Goal: Task Accomplishment & Management: Use online tool/utility

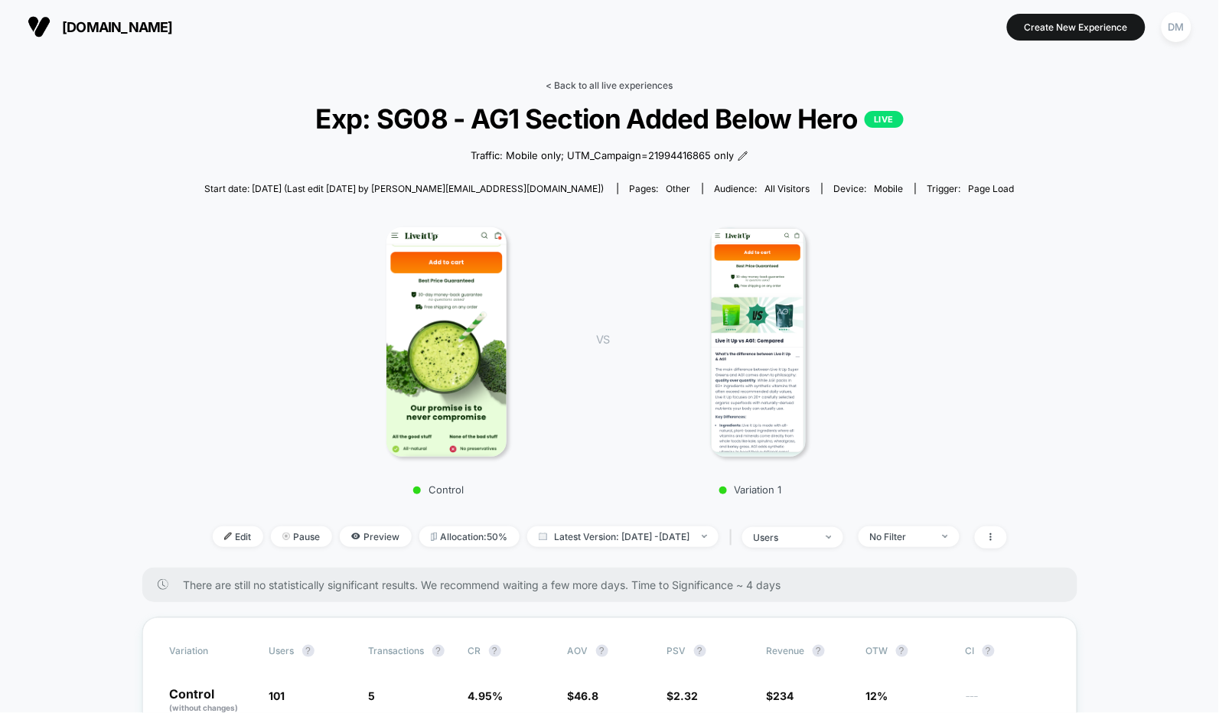
click at [584, 84] on link "< Back to all live experiences" at bounding box center [610, 85] width 127 height 11
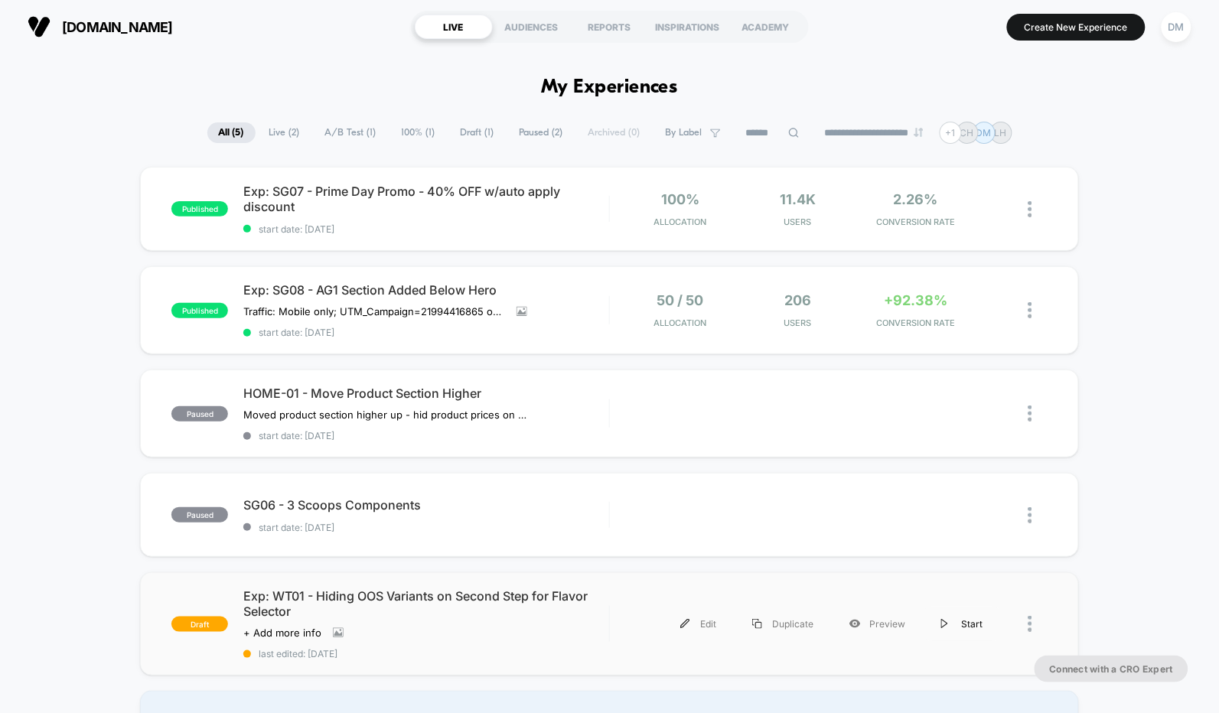
click at [945, 619] on img at bounding box center [946, 624] width 8 height 10
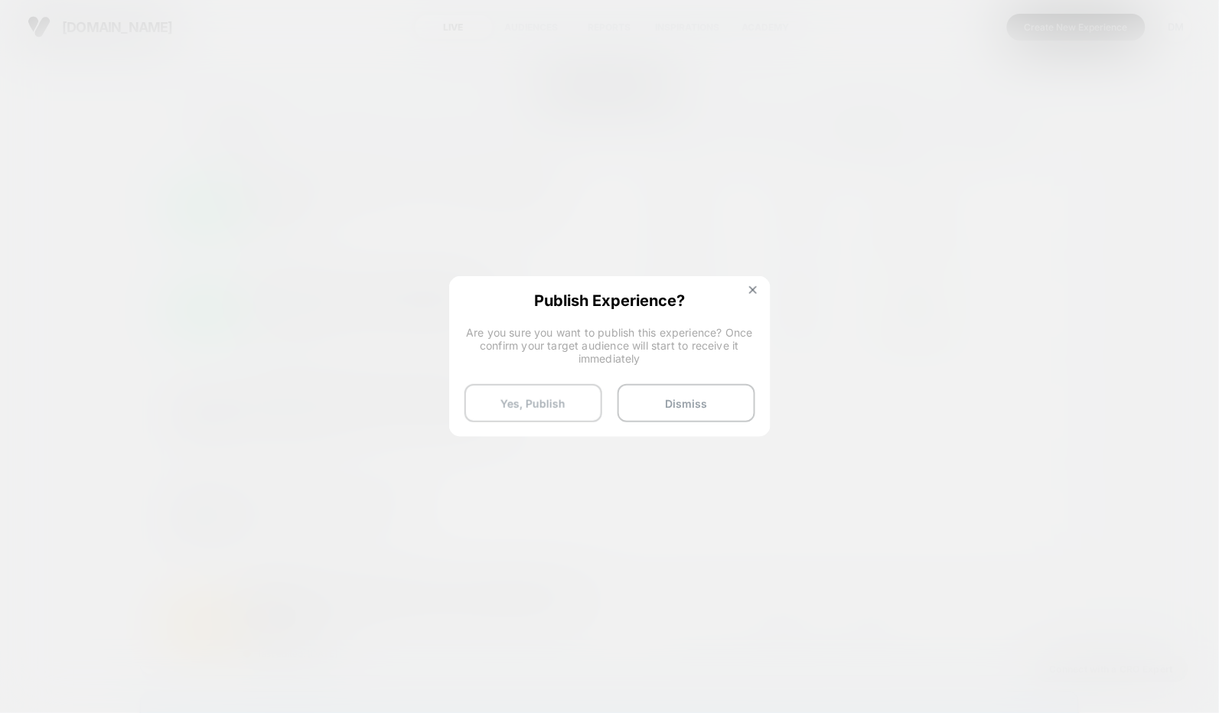
click at [558, 403] on button "Yes, Publish" at bounding box center [534, 403] width 138 height 38
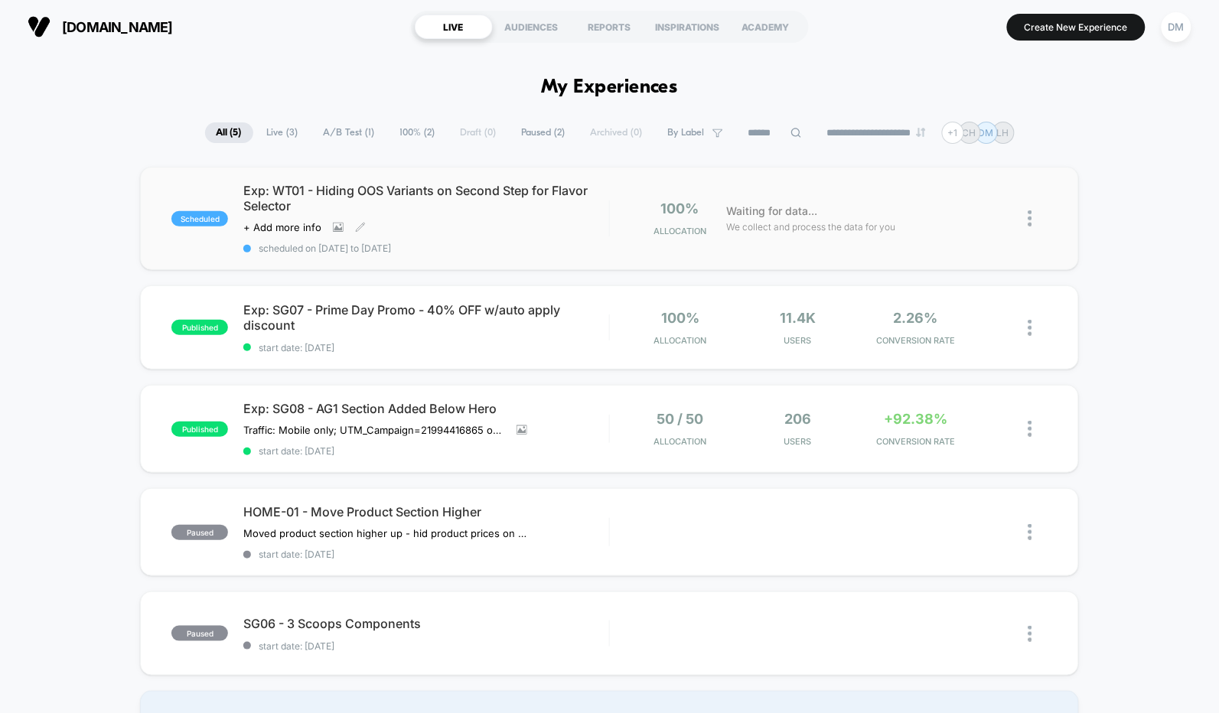
click at [531, 237] on div "Exp: WT01 - Hiding OOS Variants on Second Step for Flavor Selector Click to vie…" at bounding box center [426, 218] width 366 height 71
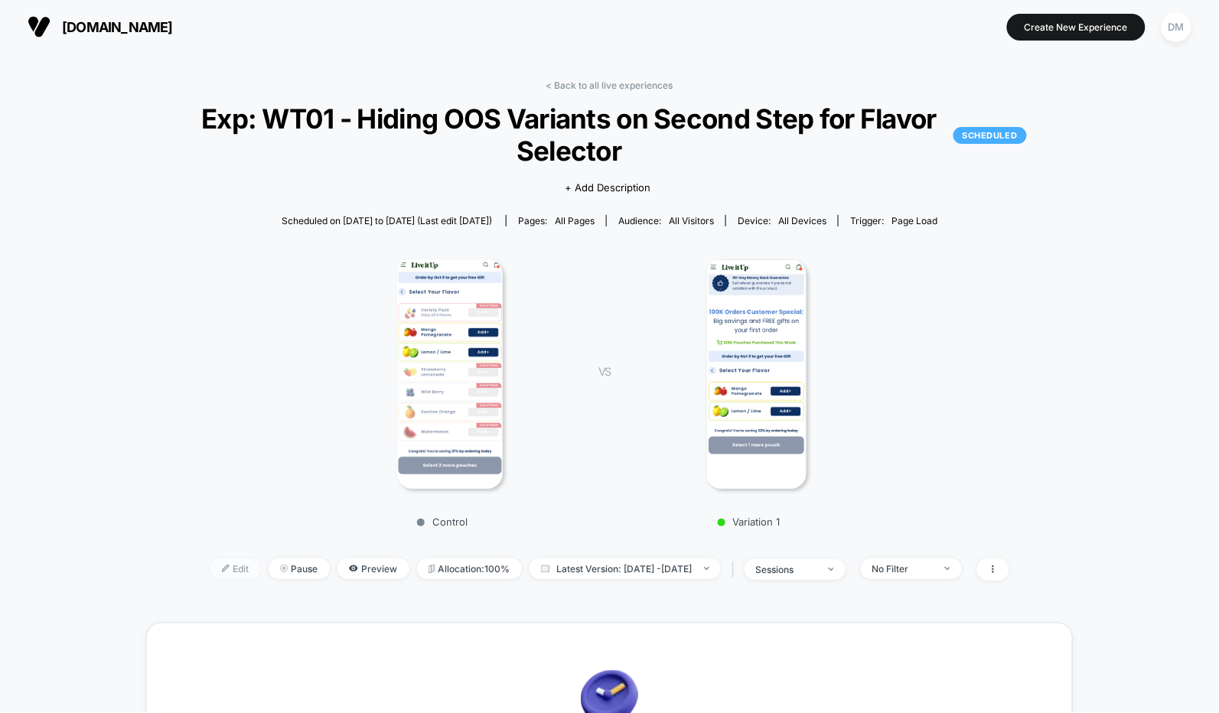
click at [214, 567] on span "Edit" at bounding box center [235, 569] width 51 height 21
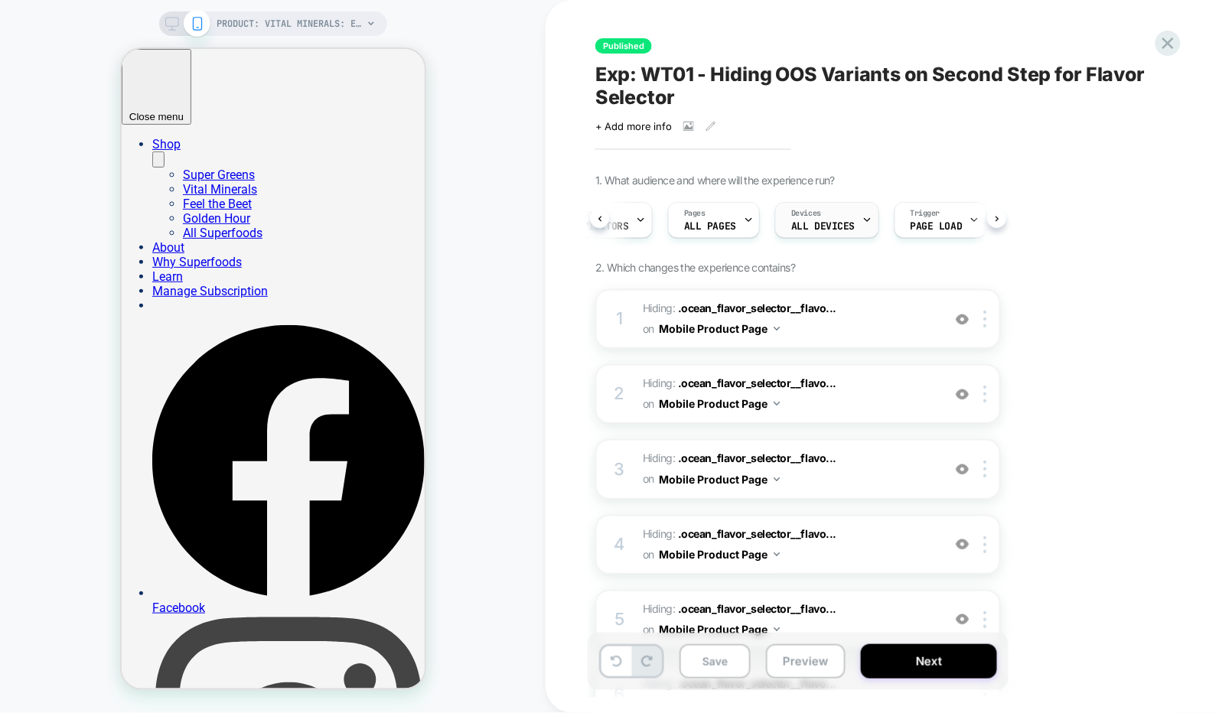
scroll to position [0, 78]
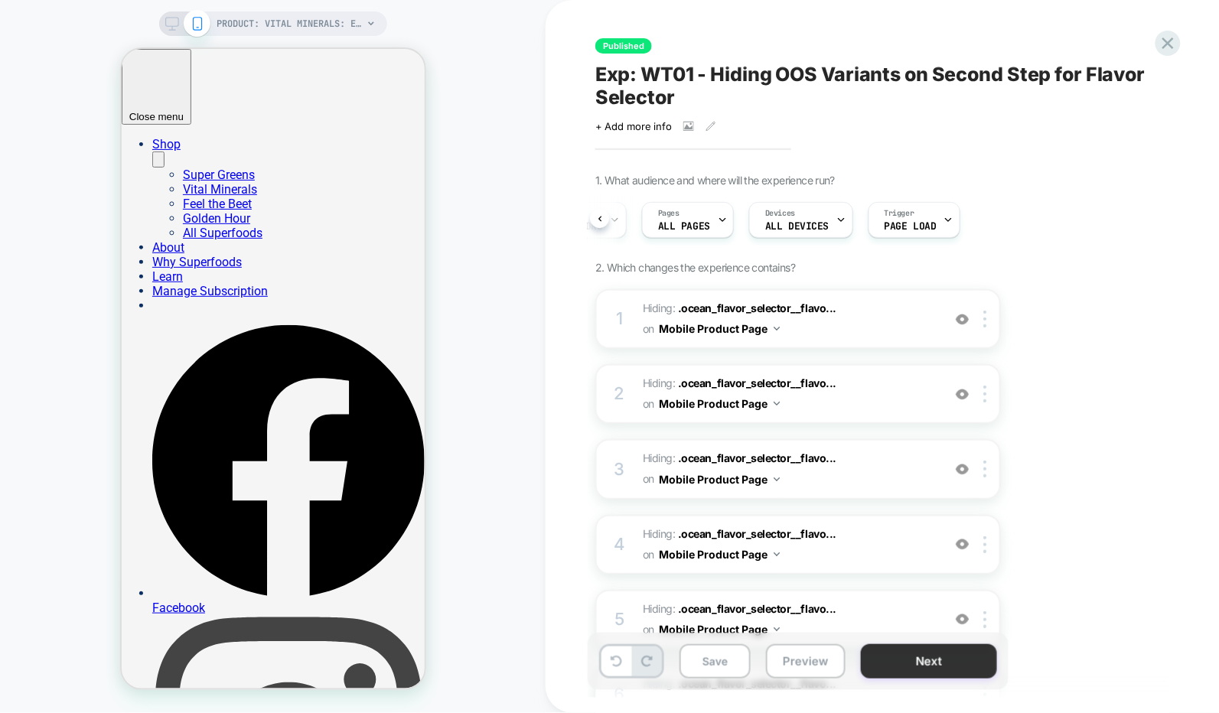
click at [932, 664] on button "Next" at bounding box center [929, 662] width 136 height 34
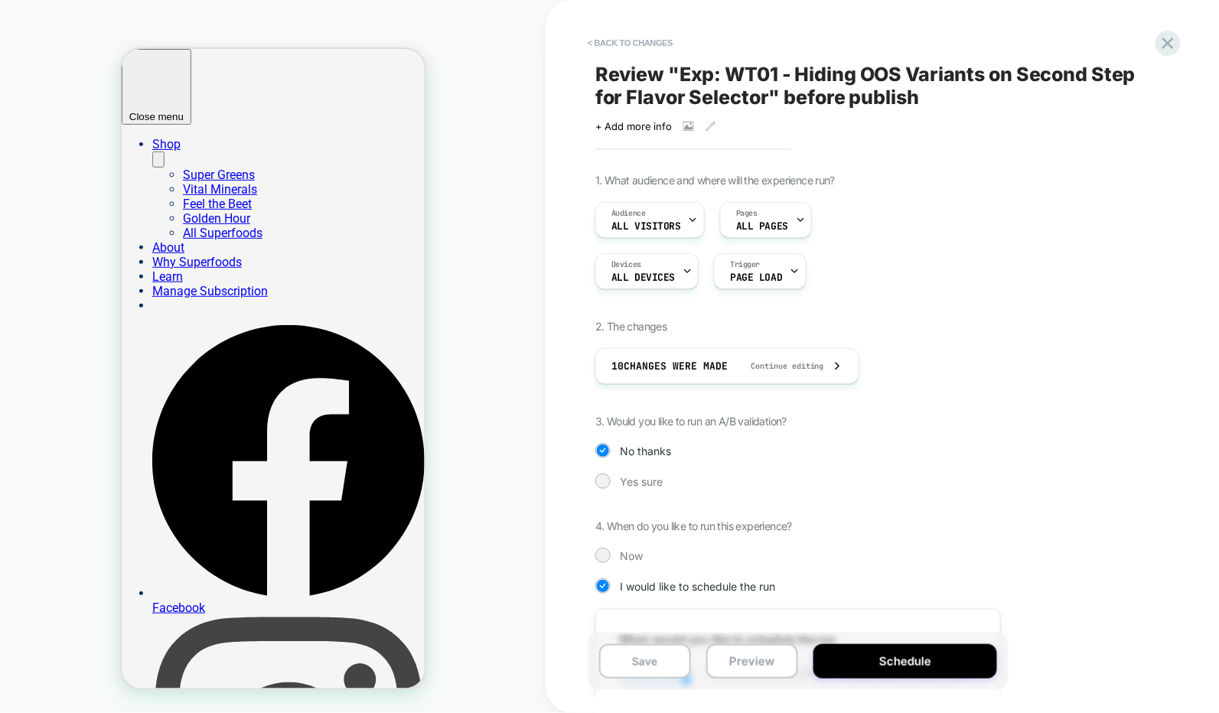
scroll to position [282, 0]
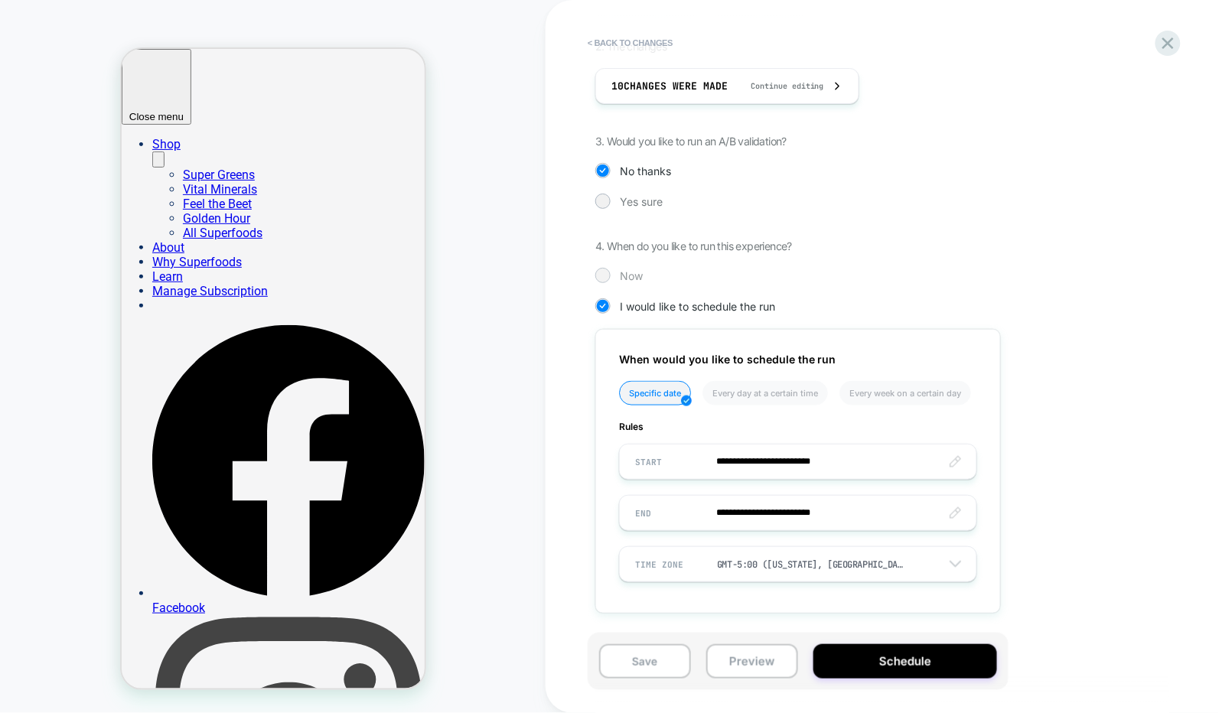
click at [635, 276] on span "Now" at bounding box center [631, 275] width 23 height 13
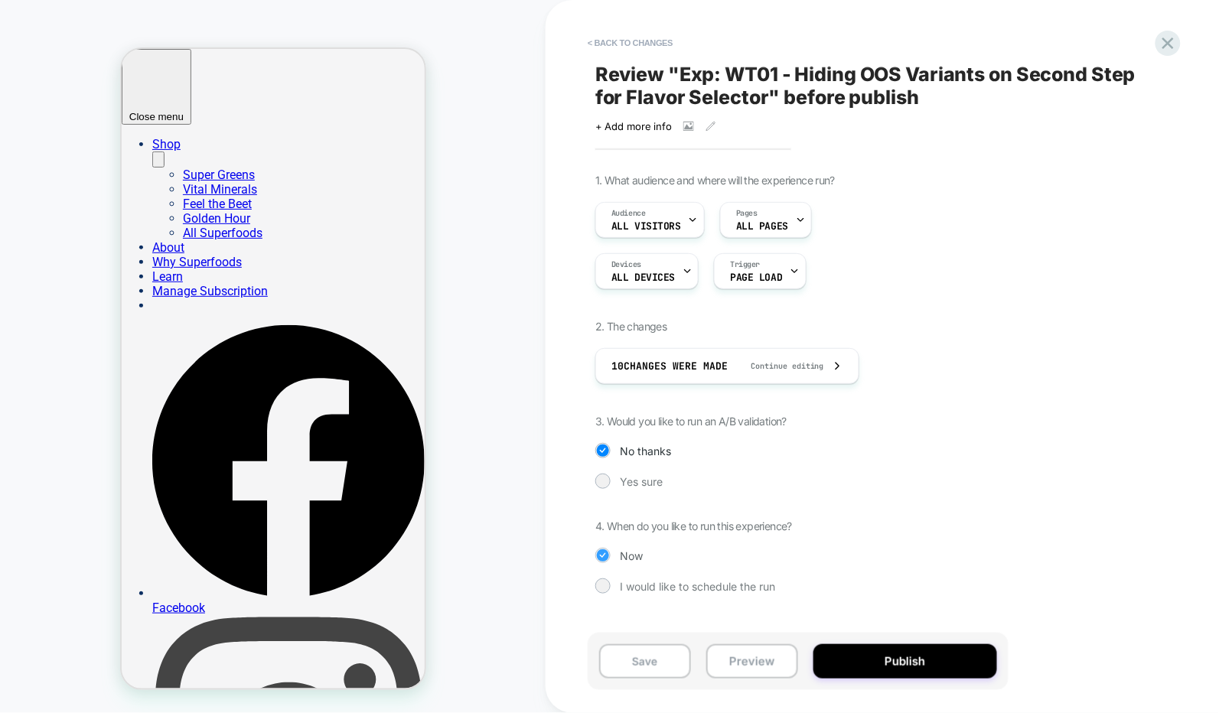
scroll to position [0, 0]
click at [873, 662] on button "Publish" at bounding box center [906, 662] width 184 height 34
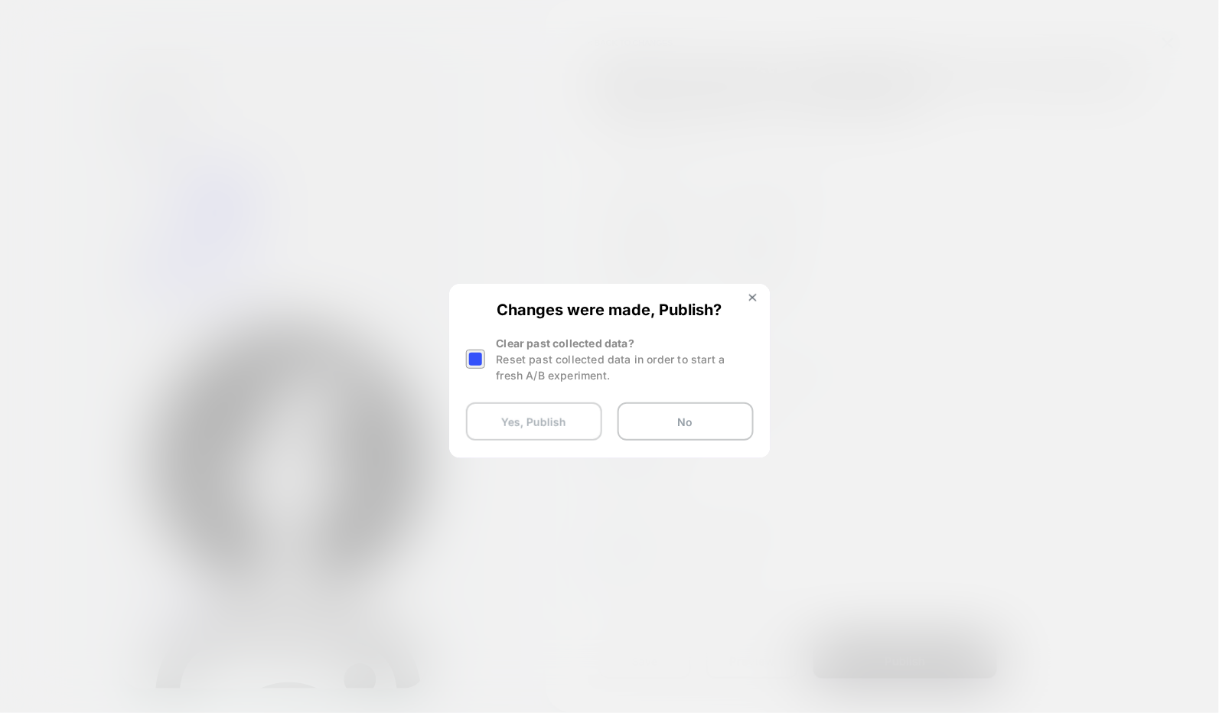
click at [503, 418] on button "Yes, Publish" at bounding box center [534, 422] width 136 height 38
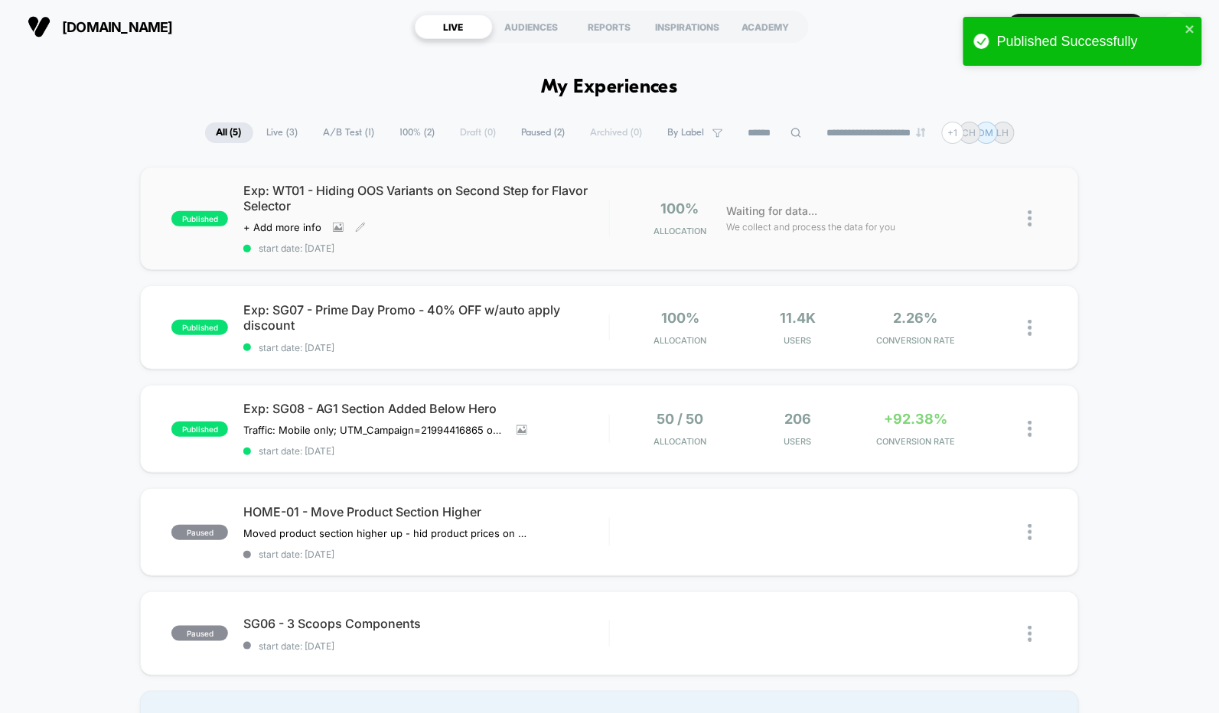
click at [556, 246] on span "start date: [DATE]" at bounding box center [426, 248] width 366 height 11
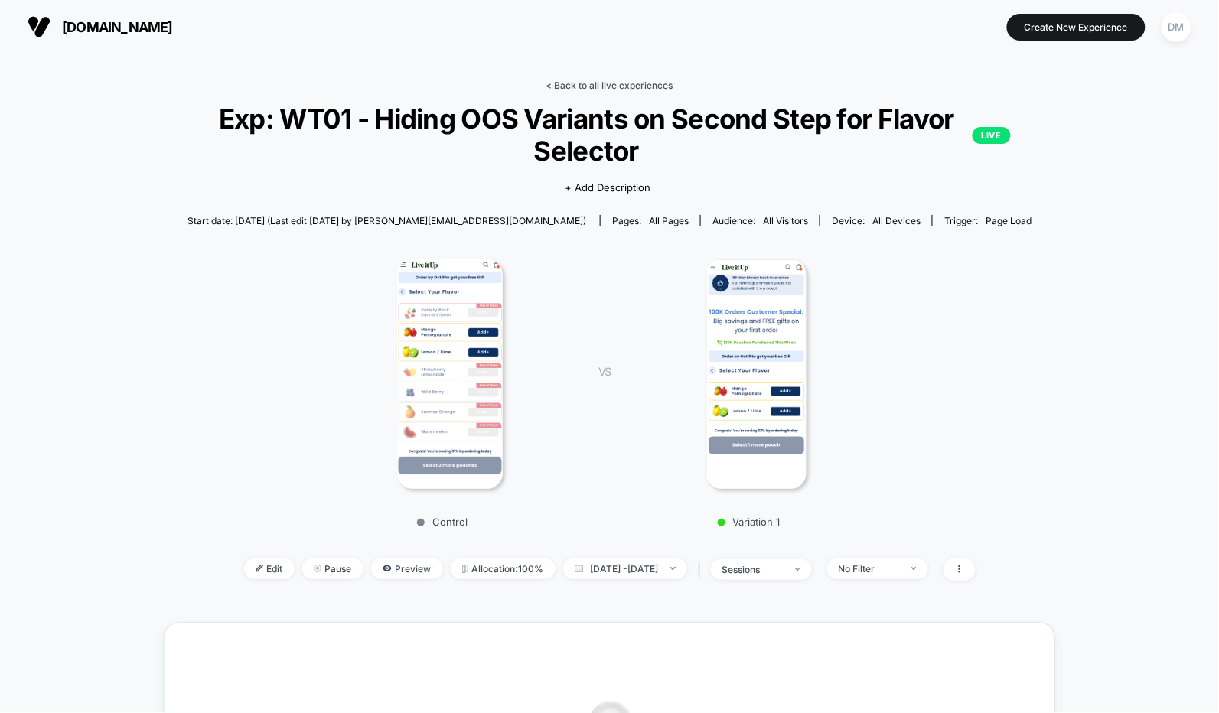
click at [597, 81] on link "< Back to all live experiences" at bounding box center [610, 85] width 127 height 11
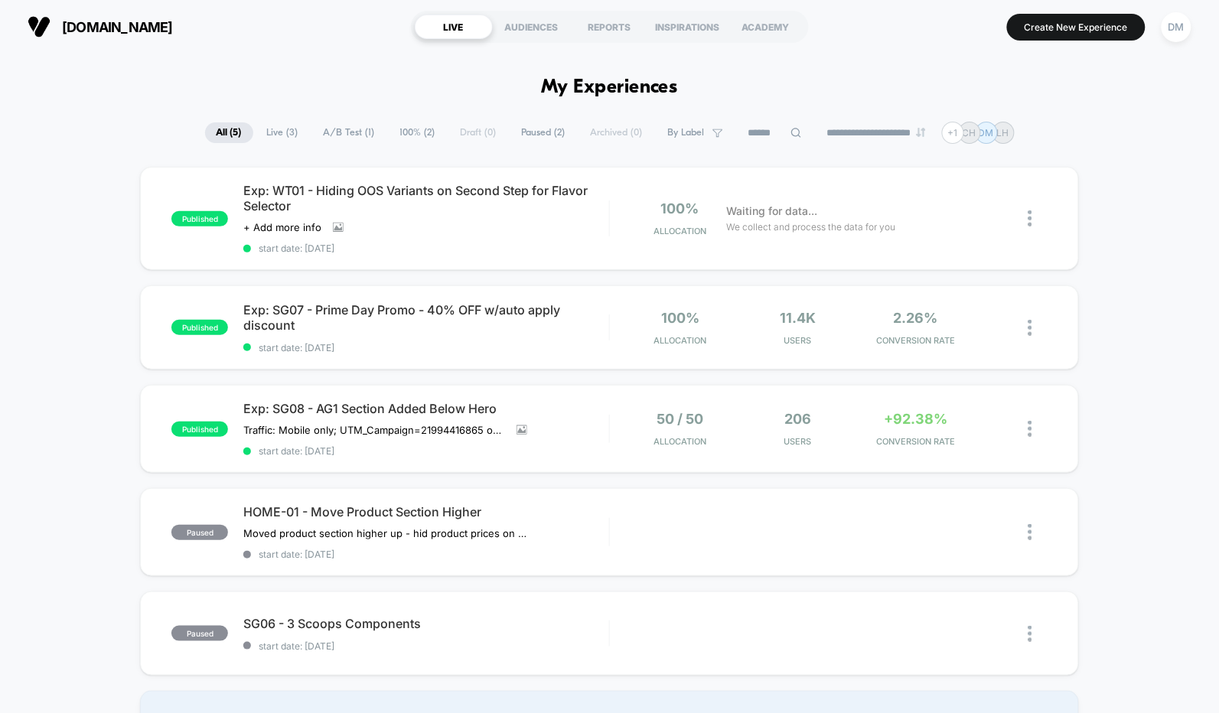
click at [77, 336] on div "published Exp: WT01 - Hiding OOS Variants on Second Step for Flavor Selector Cl…" at bounding box center [609, 460] width 1219 height 586
click at [1159, 370] on div "published Exp: WT01 - Hiding OOS Variants on Second Step for Flavor Selector Cl…" at bounding box center [609, 460] width 1219 height 586
